Goal: Information Seeking & Learning: Learn about a topic

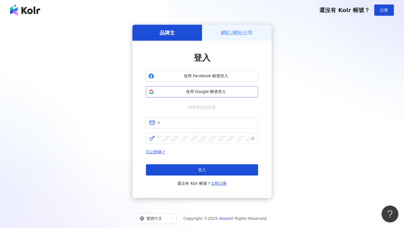
click at [204, 90] on span "使用 Google 帳號登入" at bounding box center [205, 92] width 99 height 6
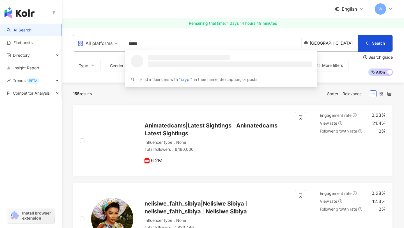
type input "******"
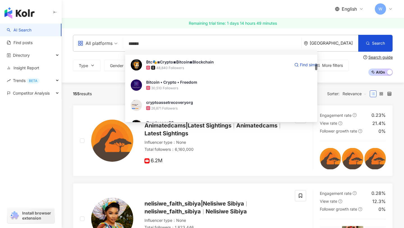
scroll to position [155, 0]
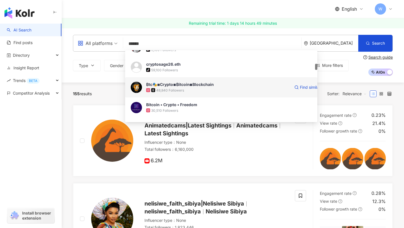
click at [187, 83] on div "₿tc🎭◾Crypto◾₿itcoin◾Blockchain" at bounding box center [180, 85] width 68 height 6
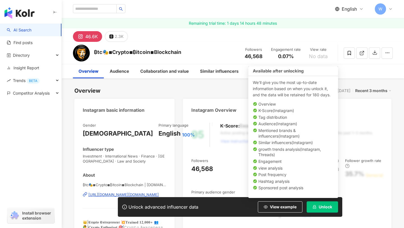
click at [325, 212] on button "Unlock" at bounding box center [322, 206] width 31 height 11
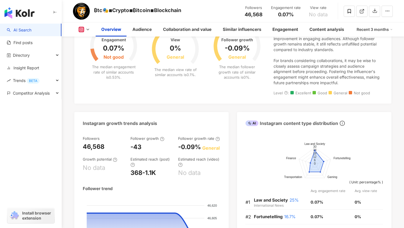
scroll to position [220, 0]
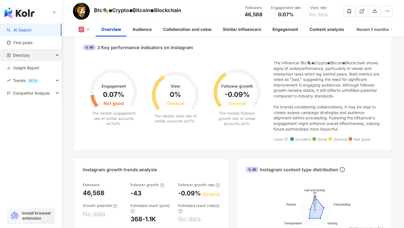
click at [56, 54] on div "Directory" at bounding box center [31, 55] width 62 height 13
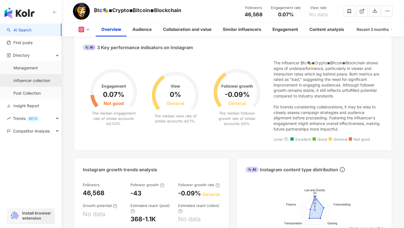
click at [46, 79] on link "Influencer collection" at bounding box center [31, 81] width 37 height 6
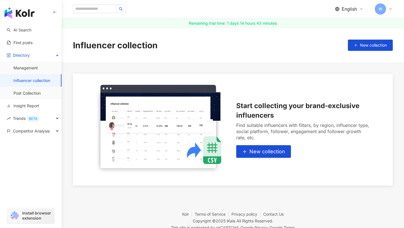
click at [23, 14] on img "button" at bounding box center [19, 12] width 30 height 11
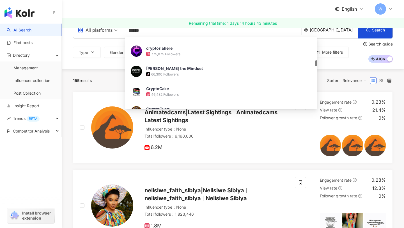
scroll to position [281, 0]
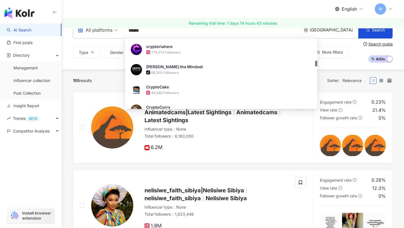
type input "******"
